Goal: Task Accomplishment & Management: Complete application form

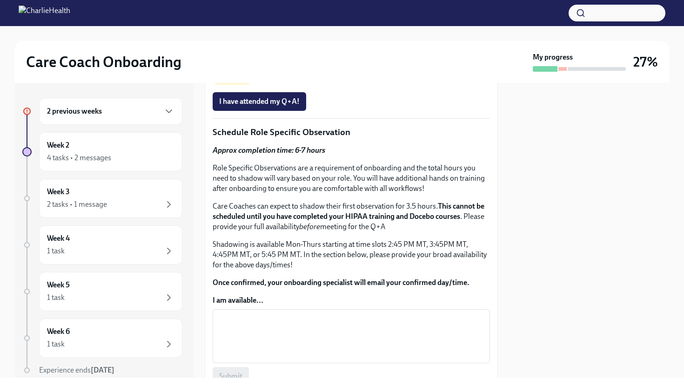
scroll to position [331, 0]
click at [267, 67] on span "Schedule your Q+A with [PERSON_NAME] via [GEOGRAPHIC_DATA]." at bounding box center [338, 61] width 238 height 9
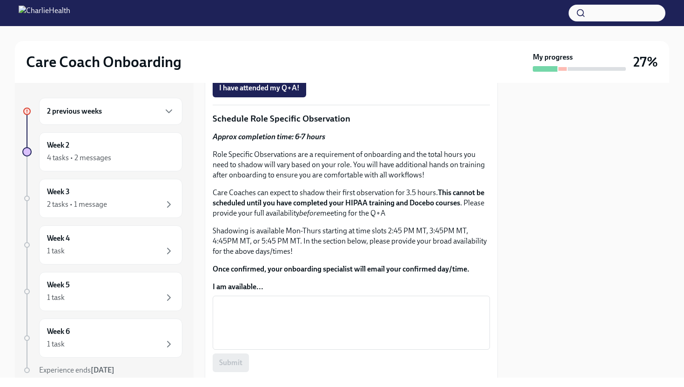
scroll to position [329, 0]
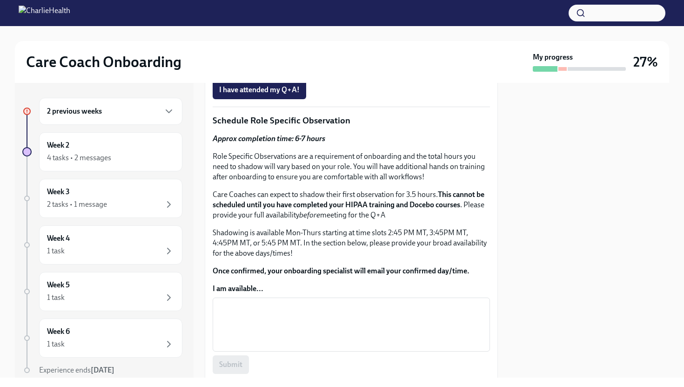
click at [371, 68] on span "Schedule your Q+A with [PERSON_NAME] via [GEOGRAPHIC_DATA]." at bounding box center [329, 63] width 220 height 9
click at [343, 68] on span "Schedule your Q+A with [PERSON_NAME] via [GEOGRAPHIC_DATA]." at bounding box center [329, 63] width 220 height 9
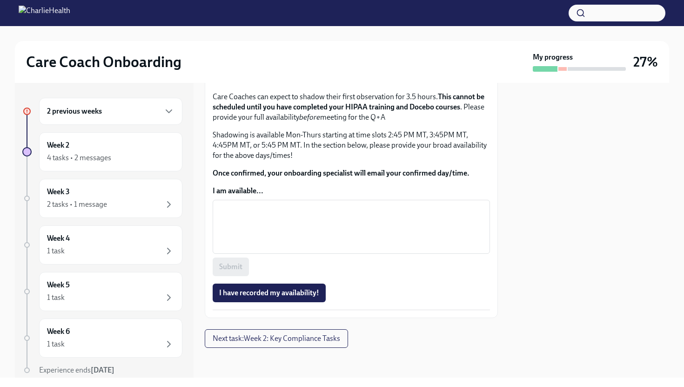
scroll to position [493, 0]
click at [356, 111] on strong "This cannot be scheduled until you have completed your HIPAA training and Doceb…" at bounding box center [349, 101] width 272 height 19
click at [337, 111] on strong "This cannot be scheduled until you have completed your HIPAA training and Doceb…" at bounding box center [349, 101] width 272 height 19
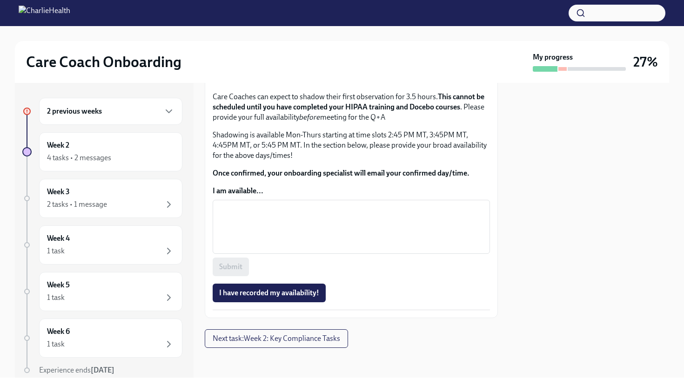
click at [124, 107] on div "2 previous weeks" at bounding box center [111, 111] width 128 height 11
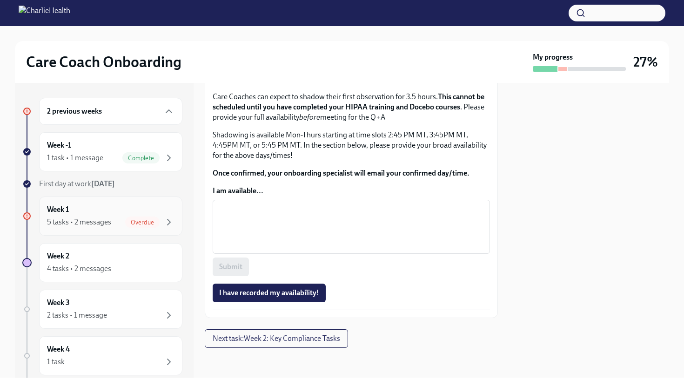
click at [97, 204] on div "Week 1 5 tasks • 2 messages Overdue" at bounding box center [111, 215] width 128 height 23
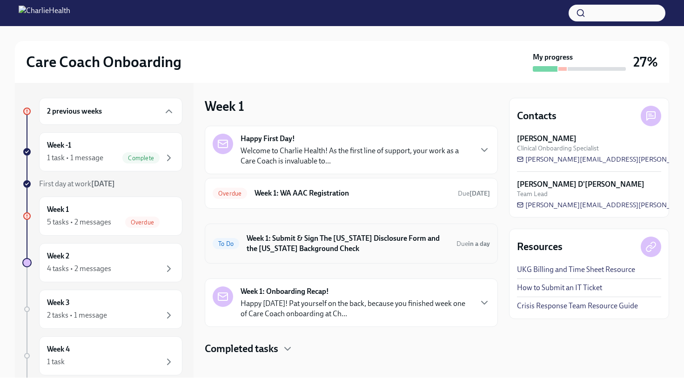
click at [296, 242] on h6 "Week 1: Submit & Sign The Utah Disclosure Form and the Louisiana Background Che…" at bounding box center [348, 243] width 202 height 20
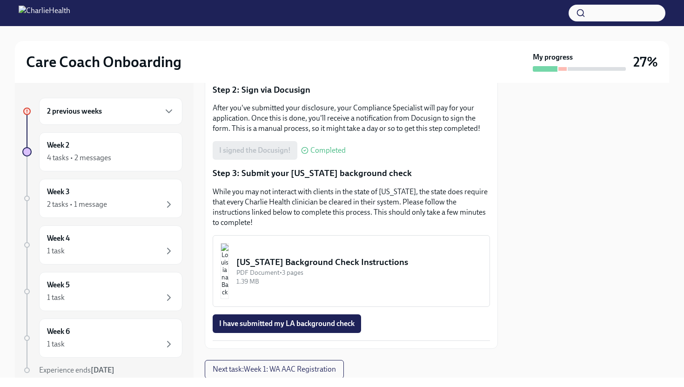
scroll to position [201, 0]
click at [314, 314] on div "Approx completion time: 20mins Step 1: Submit your disclosure Follow the link b…" at bounding box center [351, 150] width 277 height 382
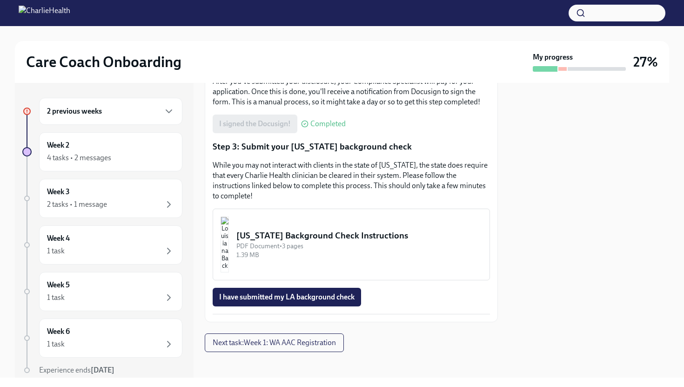
scroll to position [227, 0]
click at [295, 236] on div "Louisiana Background Check Instructions" at bounding box center [359, 235] width 246 height 12
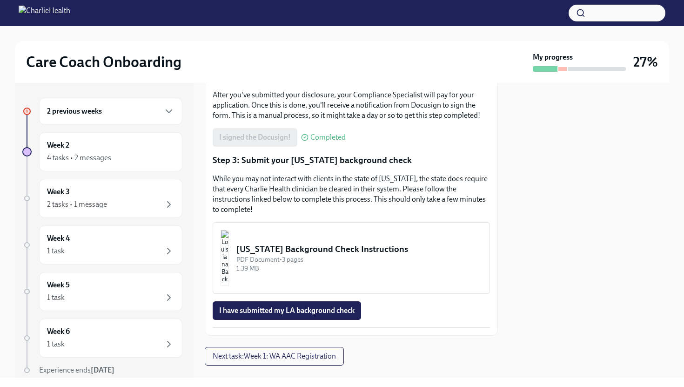
scroll to position [231, 0]
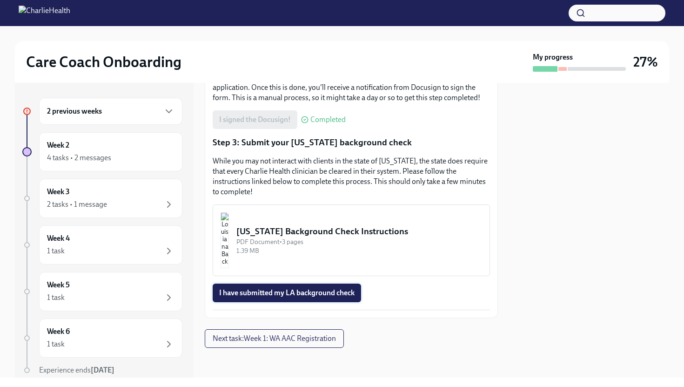
click at [304, 292] on span "I have submitted my LA background check" at bounding box center [286, 292] width 135 height 9
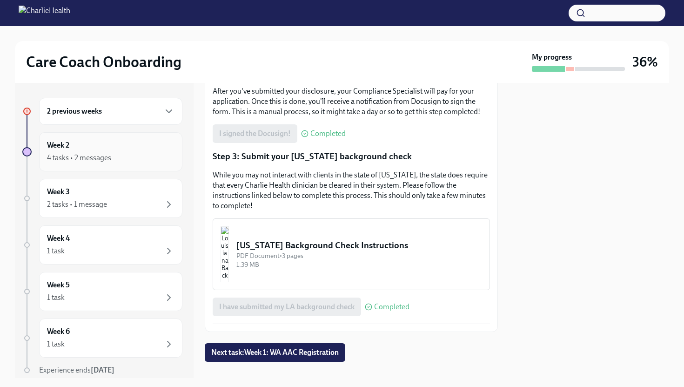
click at [86, 155] on div "4 tasks • 2 messages" at bounding box center [79, 158] width 64 height 10
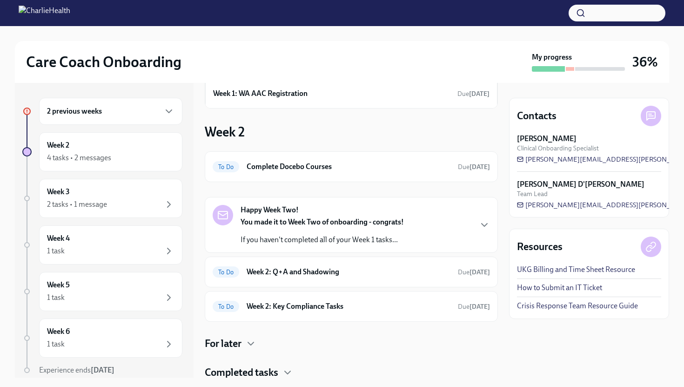
scroll to position [94, 0]
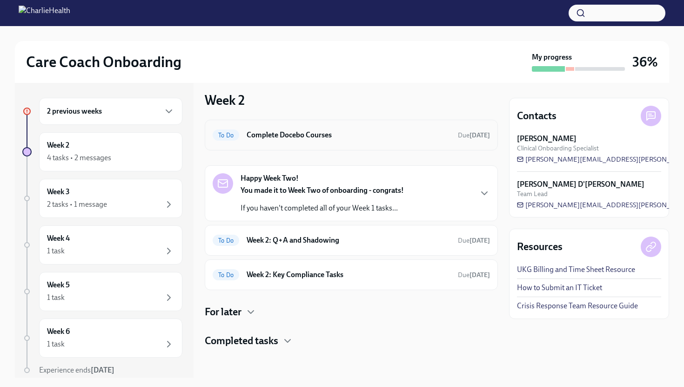
click at [280, 135] on h6 "Complete Docebo Courses" at bounding box center [349, 135] width 204 height 10
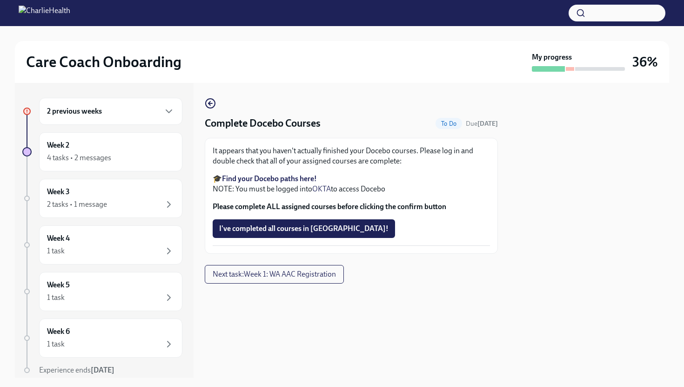
click at [268, 178] on strong "Find your Docebo paths here!" at bounding box center [269, 178] width 95 height 9
click at [269, 208] on strong "Please complete ALL assigned courses before clicking the confirm button" at bounding box center [330, 206] width 234 height 9
click at [281, 177] on strong "Find your Docebo paths here!" at bounding box center [269, 178] width 95 height 9
click at [258, 231] on span "I've completed all courses in Docebo!" at bounding box center [303, 228] width 169 height 9
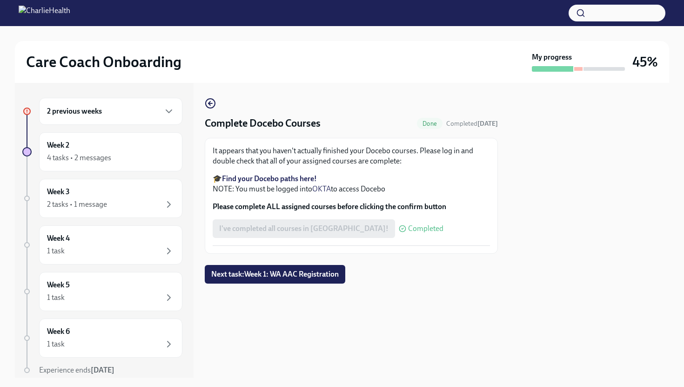
click at [109, 115] on div "2 previous weeks" at bounding box center [111, 111] width 128 height 11
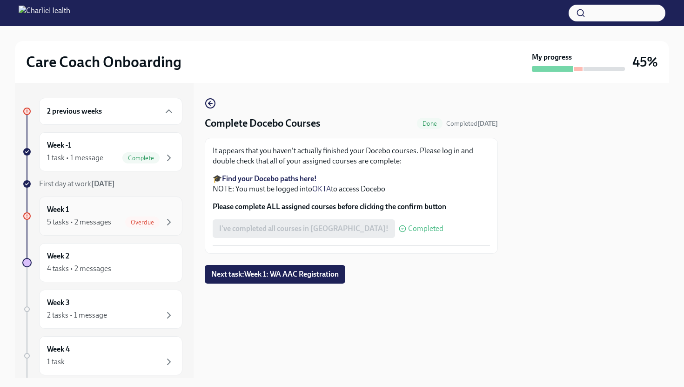
click at [93, 212] on div "Week 1 5 tasks • 2 messages Overdue" at bounding box center [111, 215] width 128 height 23
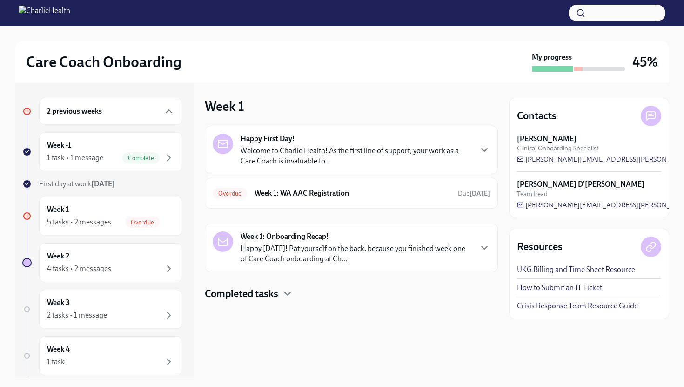
click at [252, 292] on h4 "Completed tasks" at bounding box center [242, 294] width 74 height 14
click at [300, 151] on p "Welcome to Charlie Health! As the first line of support, your work as a Care Co…" at bounding box center [356, 156] width 231 height 20
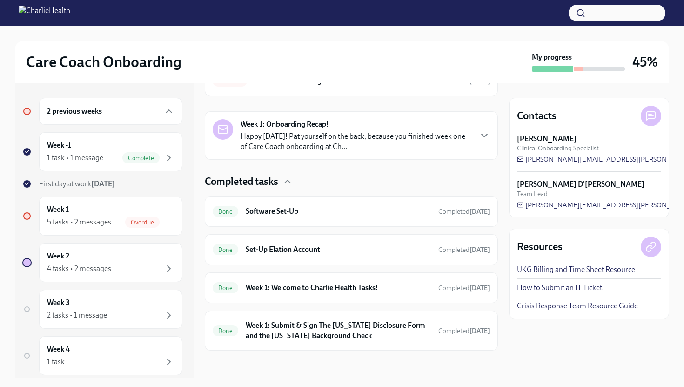
scroll to position [350, 0]
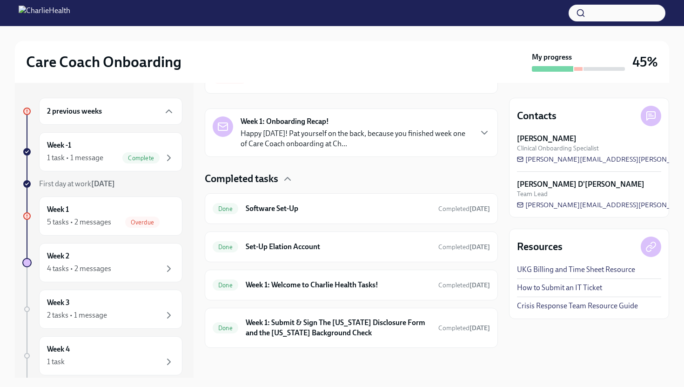
click at [349, 149] on p "Happy Friday! Pat yourself on the back, because you finished week one of Care C…" at bounding box center [356, 138] width 231 height 20
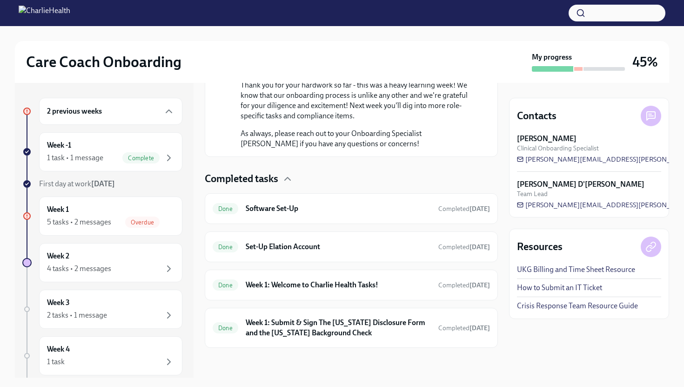
scroll to position [822, 0]
click at [106, 258] on div "Week 2 4 tasks • 2 messages" at bounding box center [111, 262] width 128 height 23
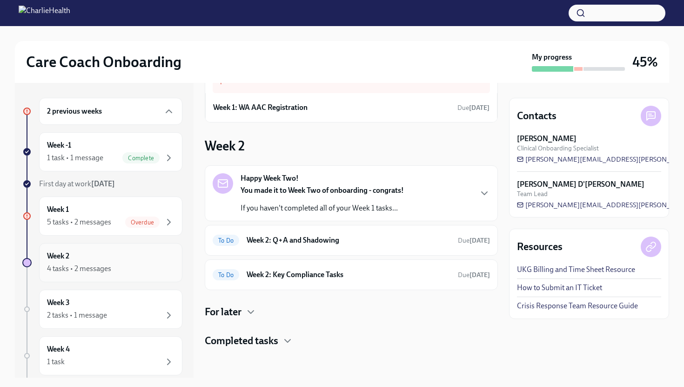
scroll to position [48, 0]
click at [298, 275] on h6 "Week 2: Key Compliance Tasks" at bounding box center [349, 274] width 204 height 10
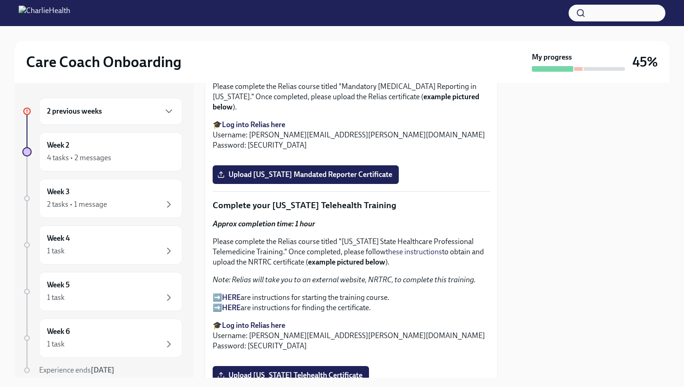
scroll to position [982, 0]
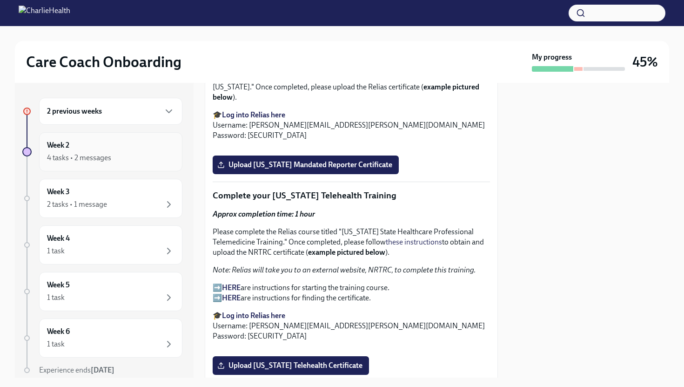
click at [106, 150] on div "Week 2 4 tasks • 2 messages" at bounding box center [111, 151] width 128 height 23
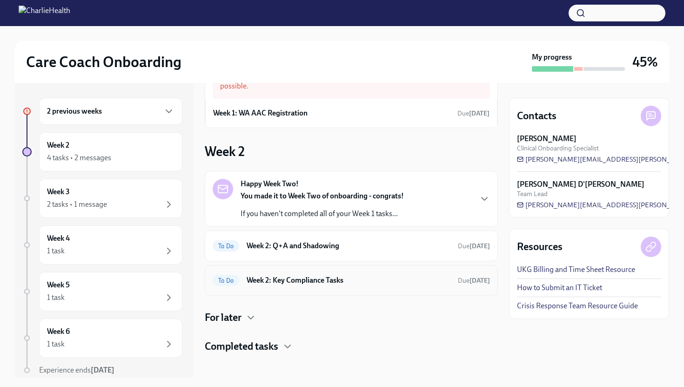
scroll to position [48, 0]
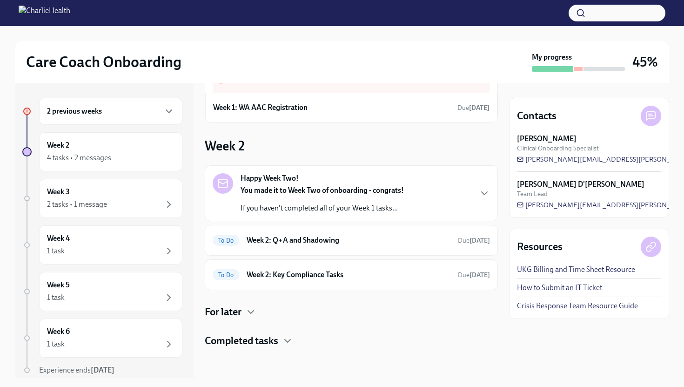
click at [245, 314] on div "For later" at bounding box center [351, 312] width 293 height 14
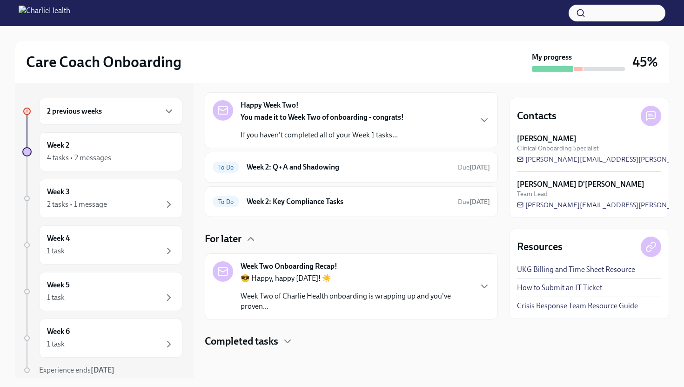
scroll to position [121, 0]
click at [307, 298] on p "Week Two of Charlie Health onboarding is wrapping up and you've proven..." at bounding box center [356, 300] width 231 height 20
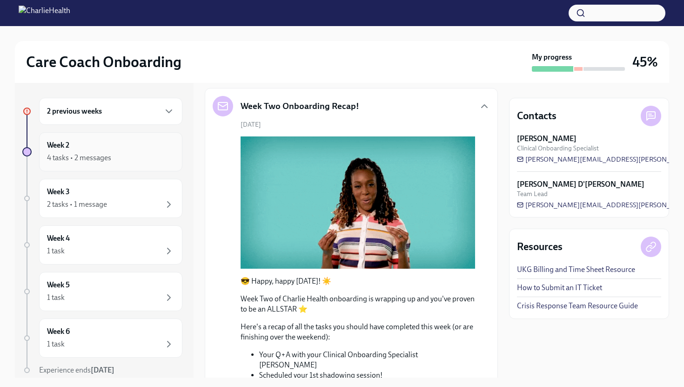
scroll to position [35, 0]
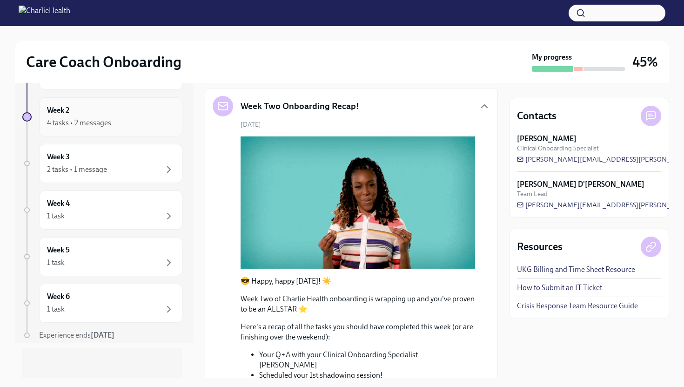
click at [100, 118] on div "4 tasks • 2 messages" at bounding box center [79, 123] width 64 height 10
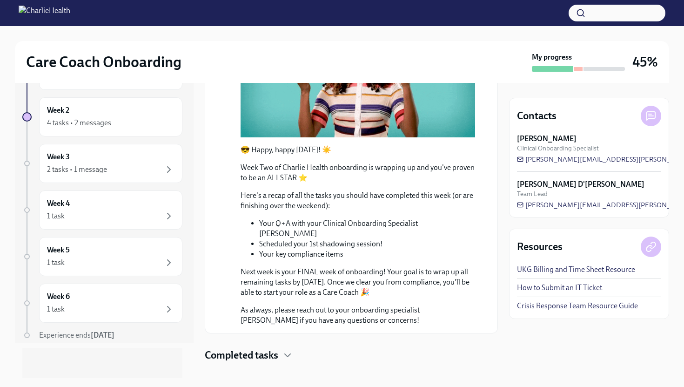
scroll to position [0, 0]
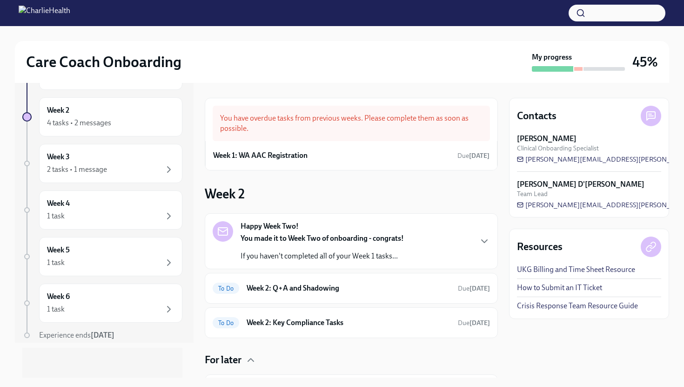
click at [324, 236] on strong "You made it to Week Two of onboarding - congrats!" at bounding box center [322, 238] width 163 height 9
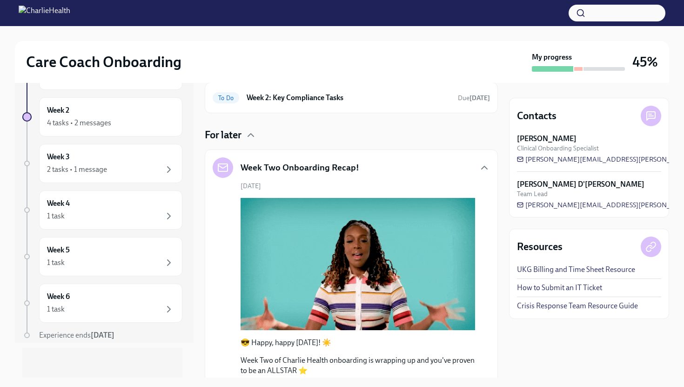
scroll to position [382, 0]
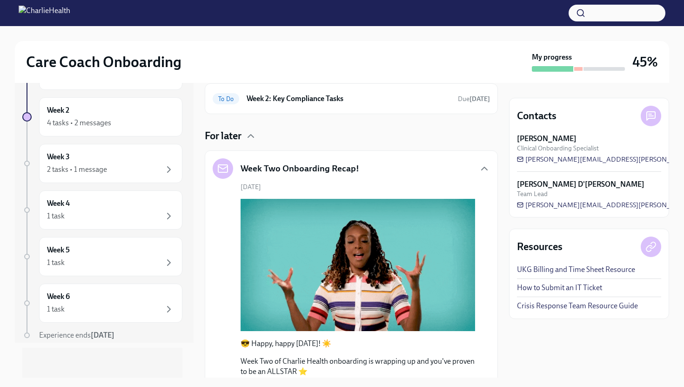
click at [341, 69] on h6 "Week 2: Q+A and Shadowing" at bounding box center [349, 64] width 204 height 10
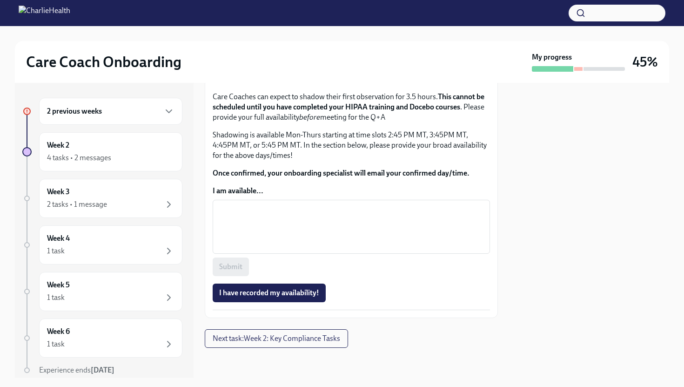
scroll to position [488, 0]
click at [242, 249] on textarea "I am available..." at bounding box center [351, 226] width 266 height 45
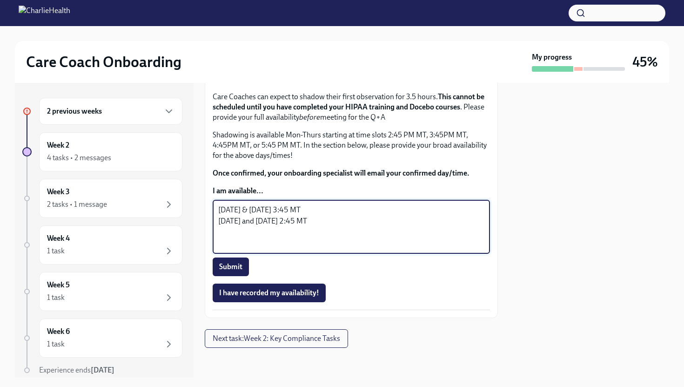
click at [324, 249] on textarea "Monday & Wednesday 3:45 MT Tuesday and Thursday 2:45 MT" at bounding box center [351, 226] width 266 height 45
type textarea "Monday & Wednesday 3:45 MT or 4:45 MT Tuesday and Thursday 2:45 MT"
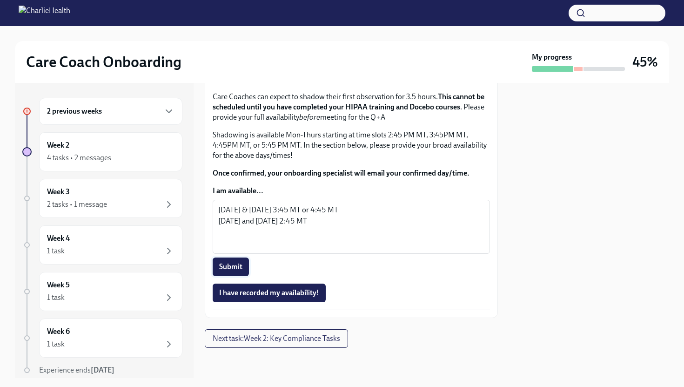
click at [240, 271] on span "Submit" at bounding box center [230, 266] width 23 height 9
click at [318, 296] on span "I have recorded my availability!" at bounding box center [269, 292] width 100 height 9
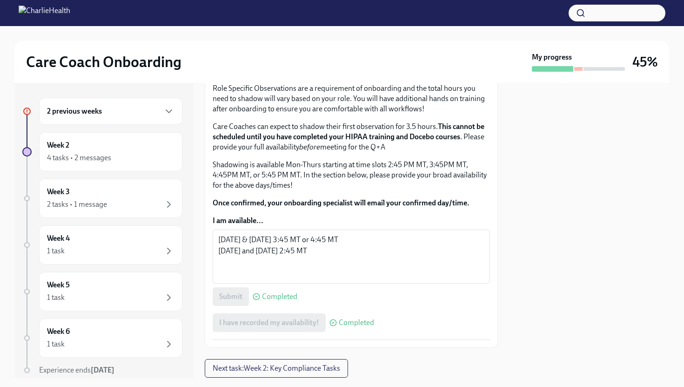
scroll to position [397, 0]
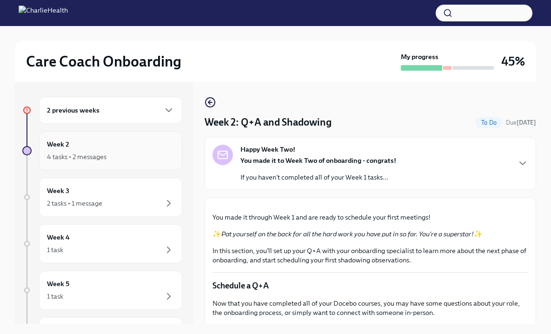
click at [113, 142] on div "Week 2 4 tasks • 2 messages" at bounding box center [111, 150] width 128 height 23
